Goal: Task Accomplishment & Management: Manage account settings

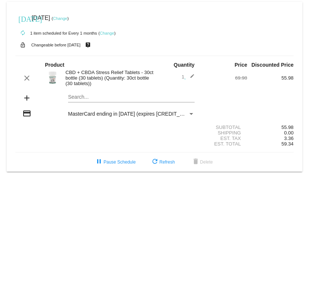
click at [114, 31] on link "Change" at bounding box center [107, 33] width 14 height 4
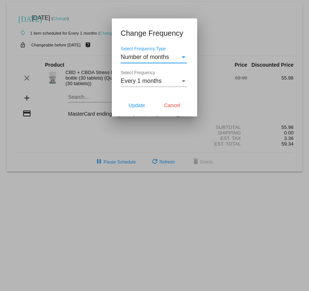
click at [183, 55] on div "Select Frequency Type" at bounding box center [183, 57] width 7 height 7
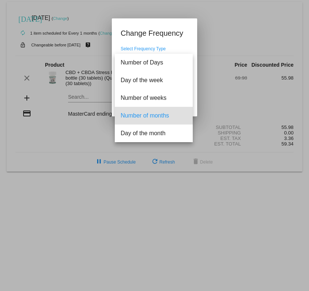
click at [229, 18] on div at bounding box center [154, 145] width 309 height 291
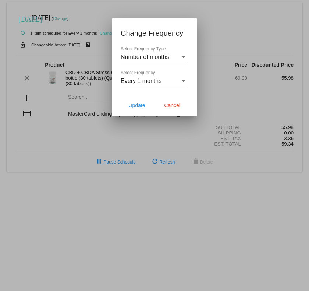
click at [95, 15] on div at bounding box center [154, 145] width 309 height 291
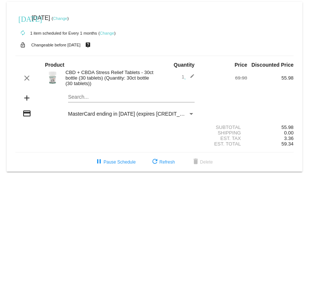
click at [67, 17] on link "Change" at bounding box center [60, 18] width 14 height 4
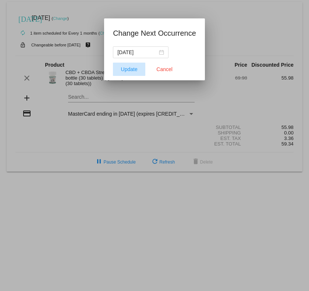
click at [131, 67] on span "Update" at bounding box center [129, 69] width 17 height 6
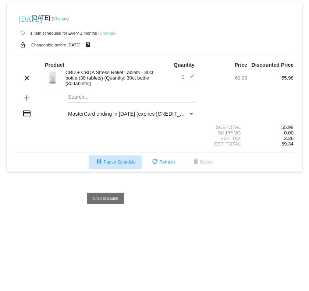
click at [126, 165] on span "pause Pause Schedule" at bounding box center [115, 161] width 41 height 5
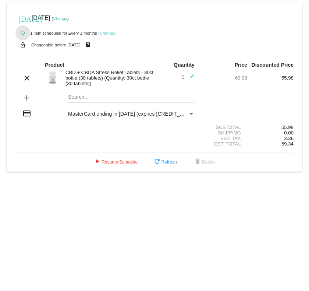
click at [23, 30] on mat-icon "autorenew" at bounding box center [22, 33] width 9 height 9
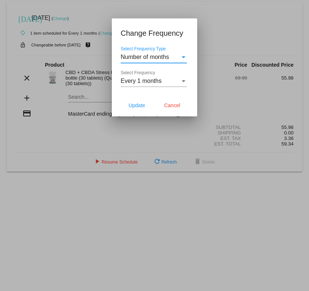
click at [184, 56] on div "Select Frequency Type" at bounding box center [184, 57] width 4 height 2
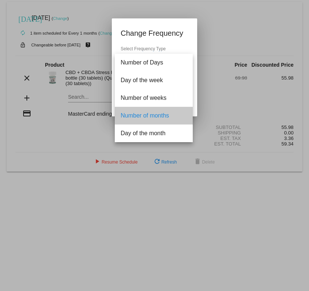
click at [172, 114] on span "Number of months" at bounding box center [154, 116] width 66 height 18
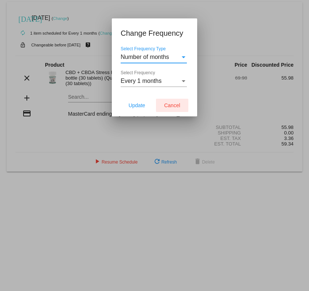
click at [178, 104] on span "Cancel" at bounding box center [172, 105] width 16 height 6
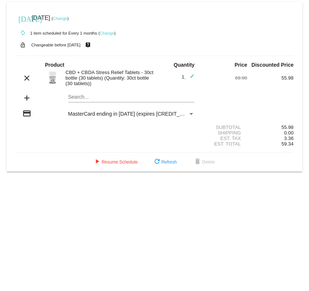
click at [114, 32] on link "Change" at bounding box center [107, 33] width 14 height 4
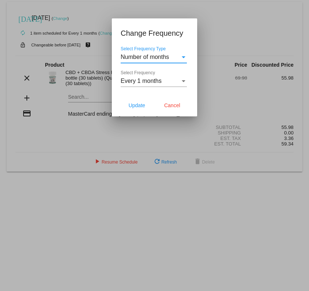
click at [183, 56] on div "Select Frequency Type" at bounding box center [184, 57] width 4 height 2
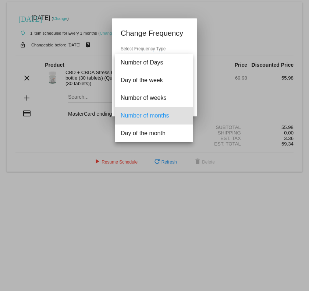
click at [234, 36] on div at bounding box center [154, 145] width 309 height 291
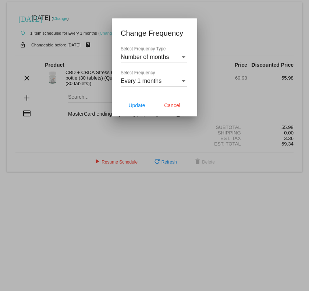
click at [183, 80] on div "Select Frequency" at bounding box center [183, 81] width 7 height 7
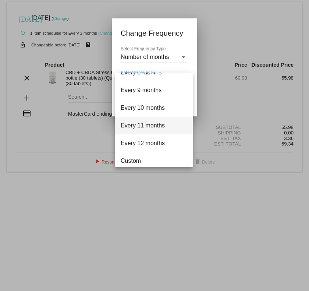
scroll to position [136, 0]
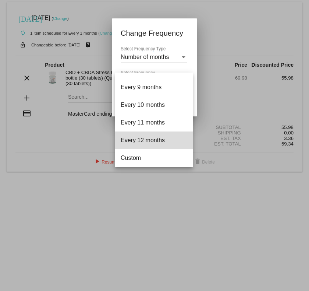
click at [156, 138] on span "Every 12 months" at bounding box center [154, 140] width 66 height 18
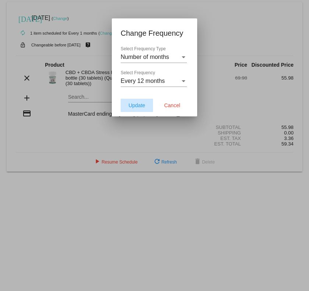
click at [140, 105] on span "Update" at bounding box center [137, 105] width 17 height 6
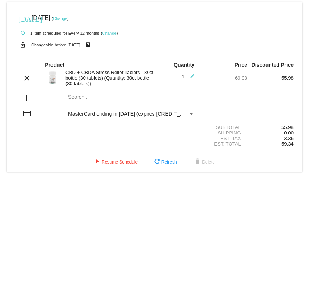
click at [191, 117] on div "Payment Method" at bounding box center [191, 114] width 7 height 6
click at [21, 17] on mat-icon "[DATE]" at bounding box center [22, 18] width 9 height 9
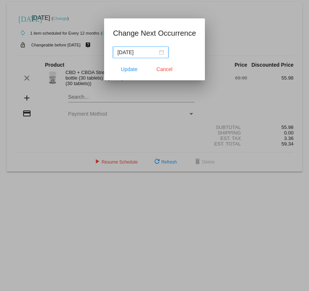
click at [164, 51] on div "[DATE]" at bounding box center [141, 52] width 47 height 8
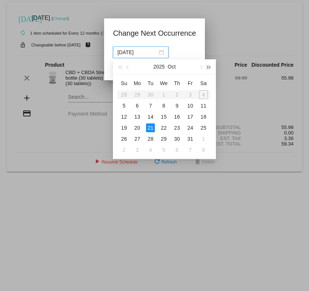
click at [210, 66] on span "button" at bounding box center [209, 68] width 4 height 4
click at [210, 66] on button "button" at bounding box center [209, 66] width 8 height 15
click at [207, 66] on span "button" at bounding box center [209, 68] width 4 height 4
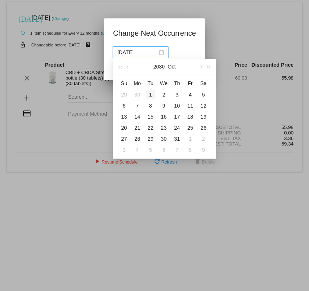
click at [151, 92] on div "1" at bounding box center [150, 94] width 9 height 9
type input "[DATE]"
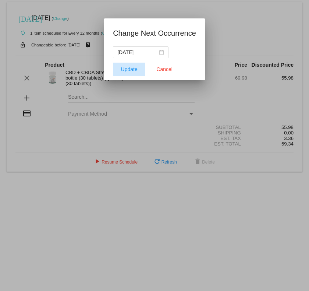
click at [131, 67] on span "Update" at bounding box center [129, 69] width 17 height 6
